Goal: Information Seeking & Learning: Learn about a topic

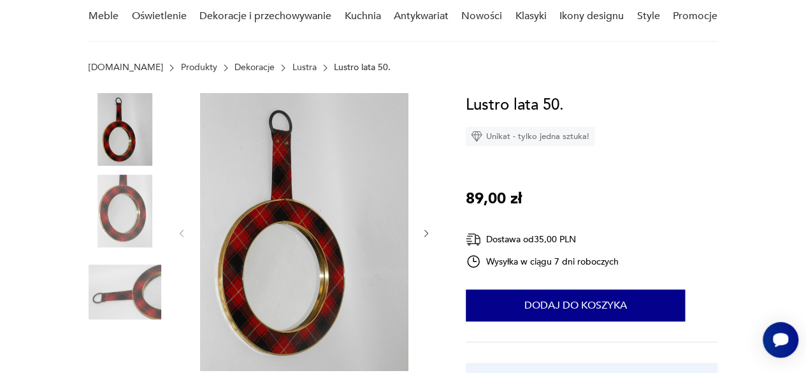
scroll to position [127, 0]
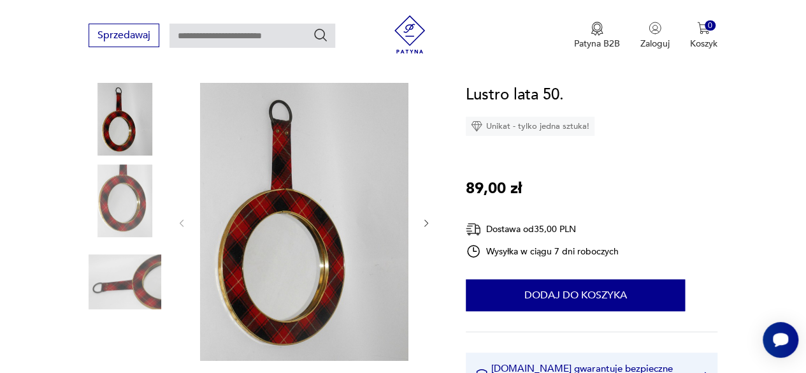
click at [425, 227] on icon "button" at bounding box center [426, 223] width 10 height 10
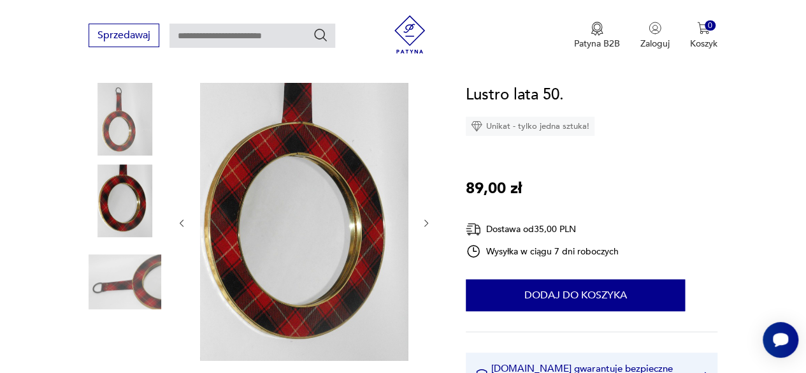
click at [425, 227] on icon "button" at bounding box center [426, 223] width 10 height 10
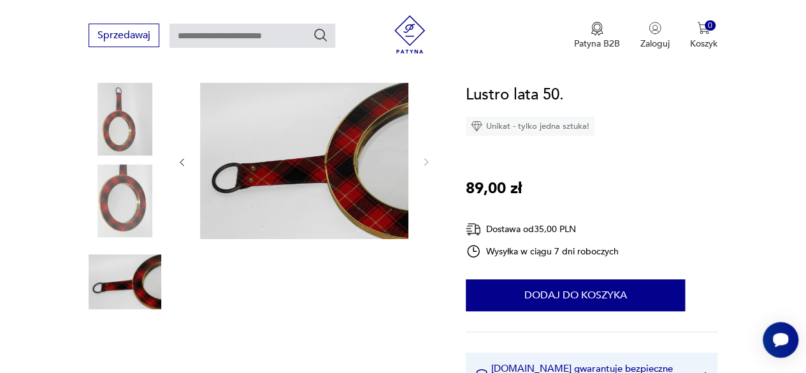
click at [425, 227] on div at bounding box center [303, 162] width 255 height 159
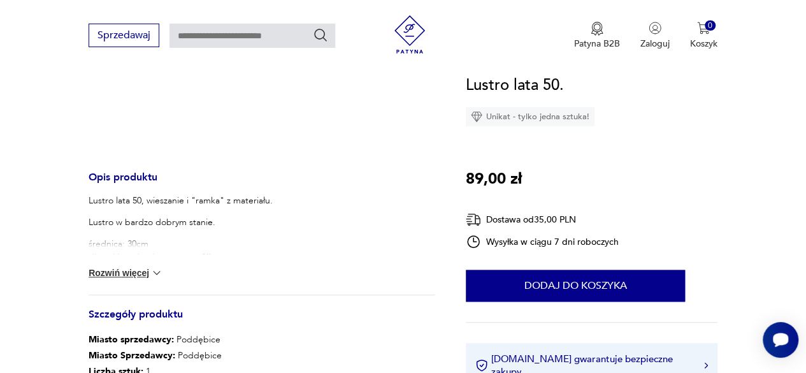
scroll to position [382, 0]
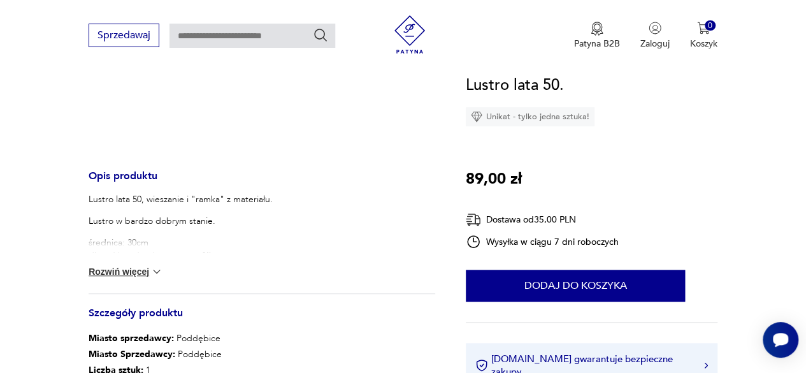
click at [154, 271] on img at bounding box center [156, 271] width 13 height 13
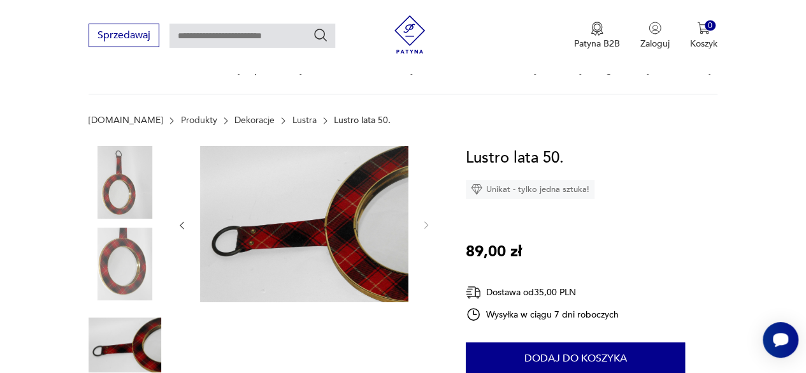
scroll to position [56, 0]
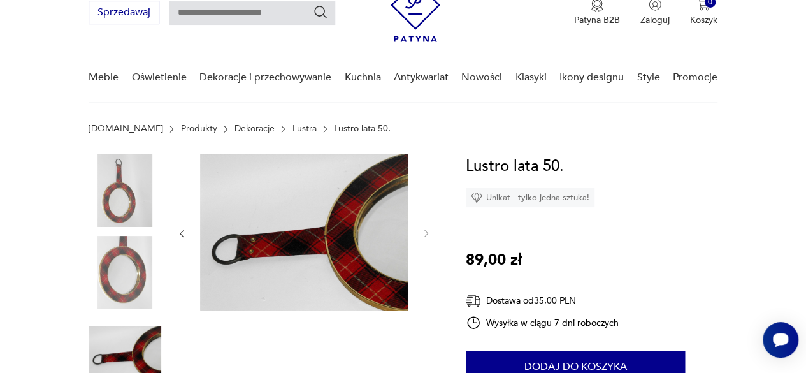
click at [353, 183] on img at bounding box center [304, 232] width 208 height 156
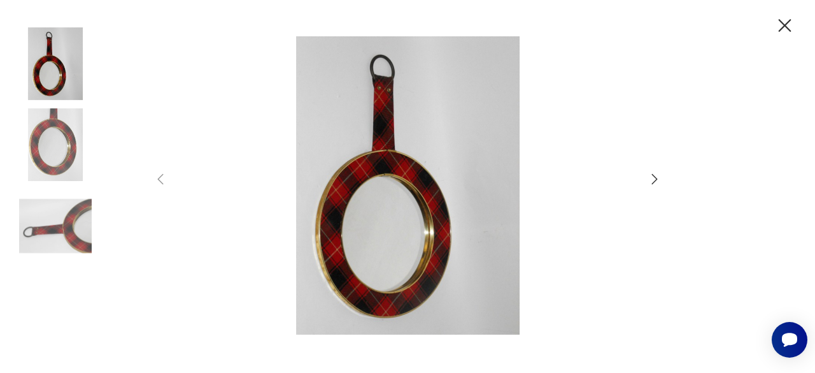
click at [656, 179] on icon "button" at bounding box center [655, 178] width 6 height 10
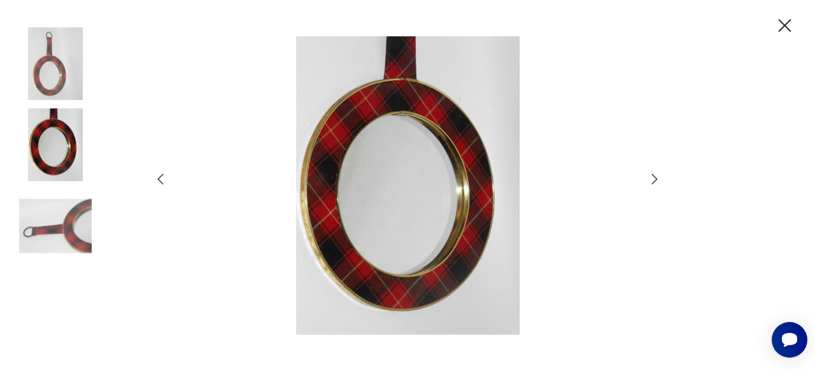
click at [656, 179] on icon "button" at bounding box center [655, 178] width 6 height 10
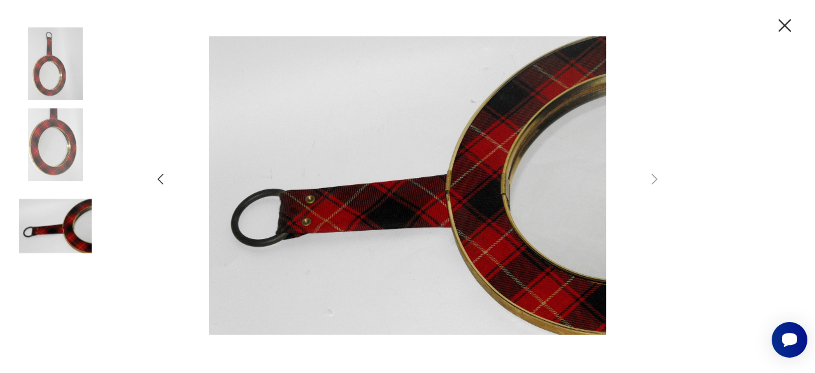
click at [783, 20] on icon "button" at bounding box center [785, 26] width 22 height 22
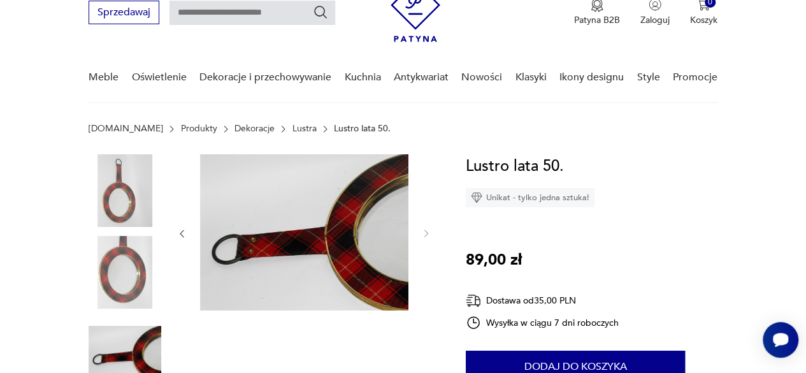
scroll to position [178, 0]
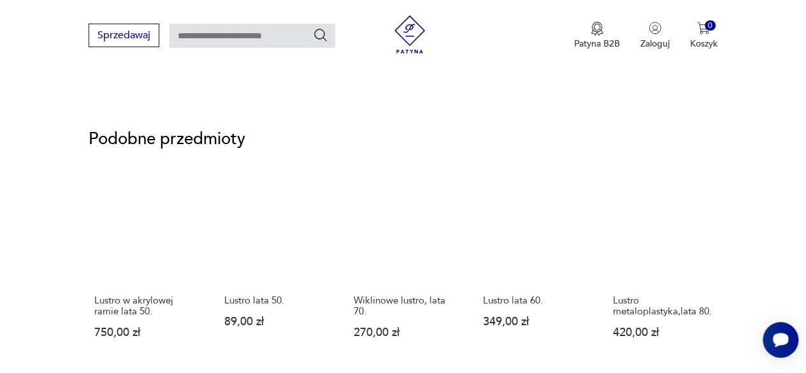
scroll to position [1001, 0]
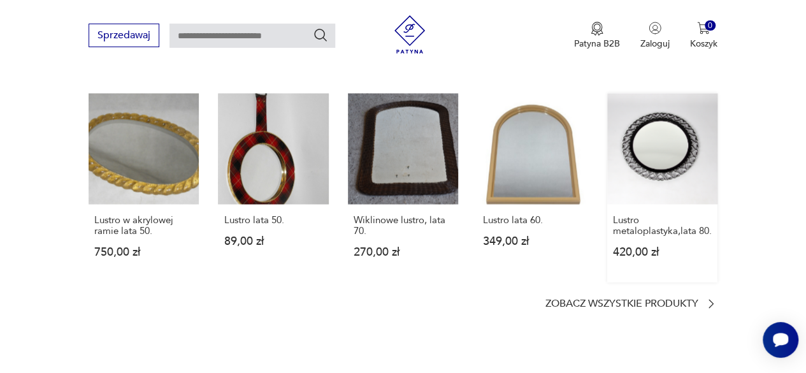
click at [655, 153] on link "Lustro metaloplastyka,lata 80. 420,00 zł" at bounding box center [662, 187] width 110 height 188
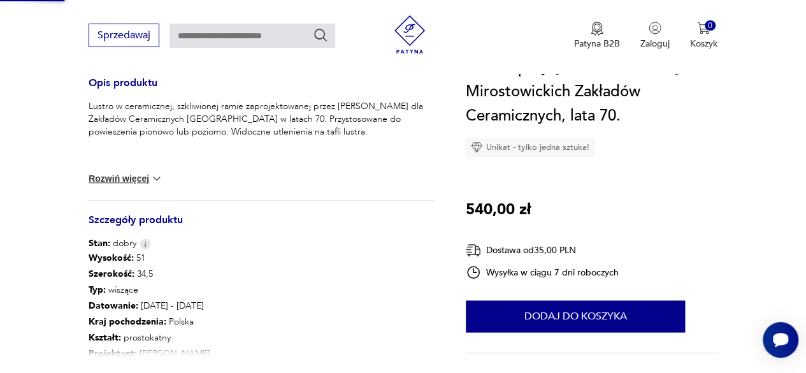
scroll to position [355, 0]
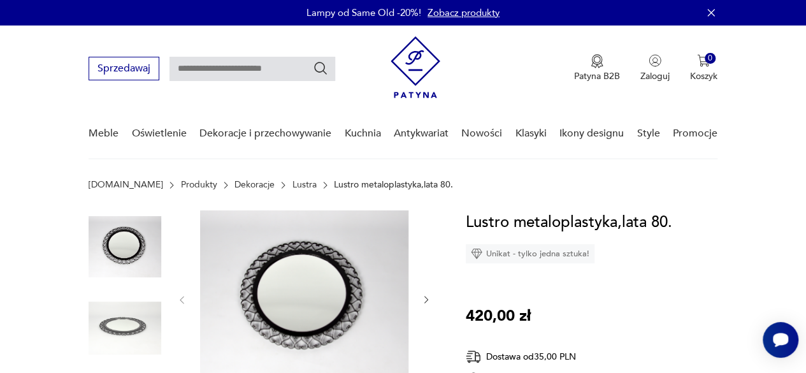
click at [340, 315] on img at bounding box center [304, 298] width 208 height 176
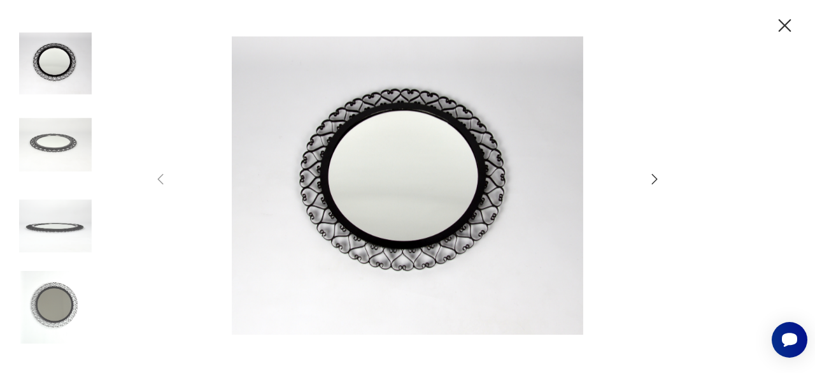
click at [650, 180] on icon "button" at bounding box center [654, 178] width 15 height 15
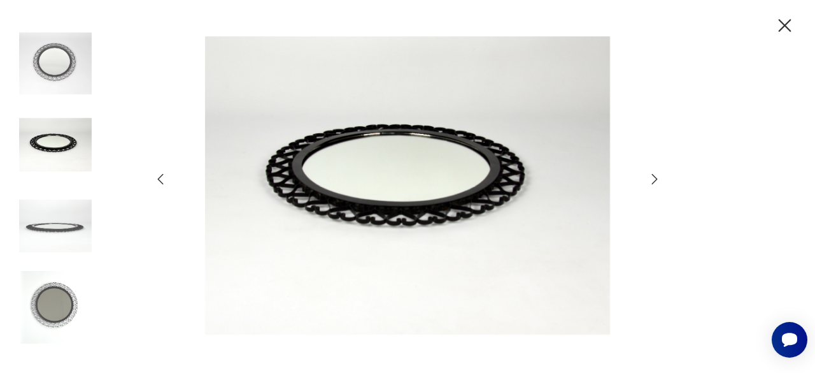
click at [650, 180] on icon "button" at bounding box center [654, 178] width 15 height 15
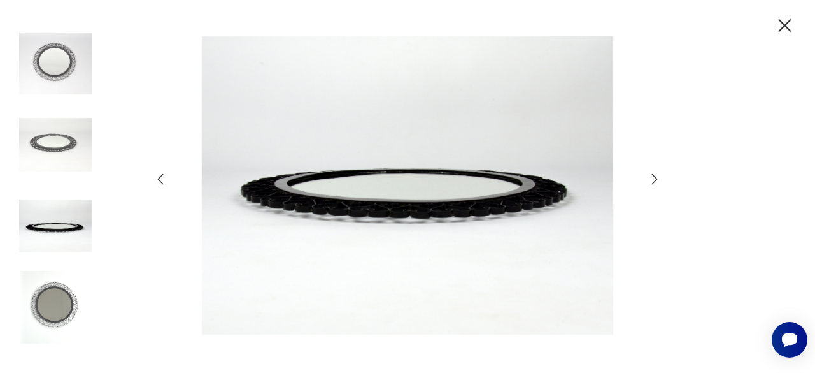
click at [650, 180] on icon "button" at bounding box center [654, 178] width 15 height 15
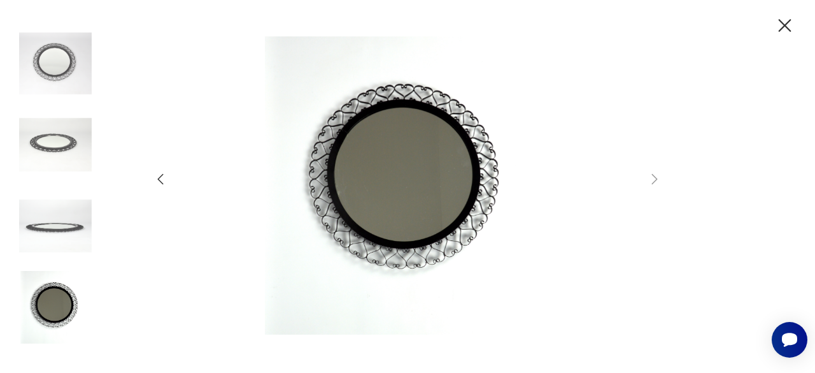
click at [786, 24] on icon "button" at bounding box center [785, 25] width 13 height 13
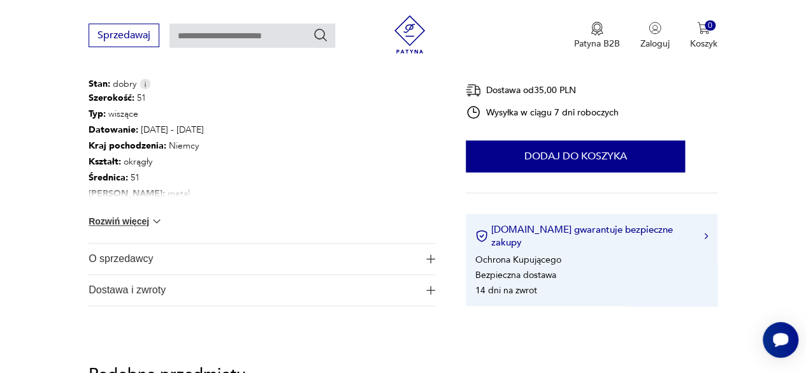
scroll to position [637, 0]
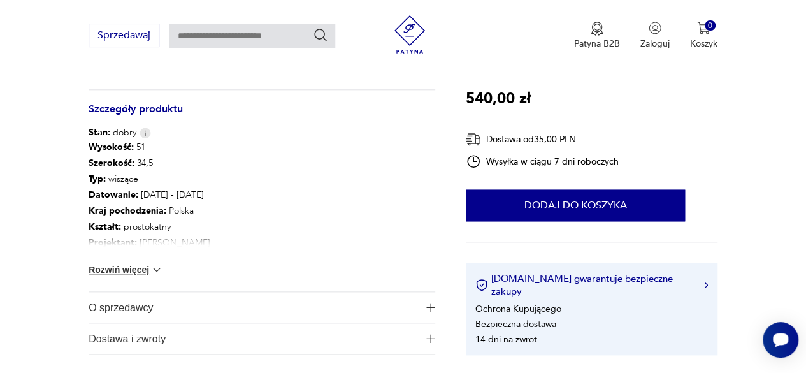
scroll to position [212, 0]
